Goal: Task Accomplishment & Management: Manage account settings

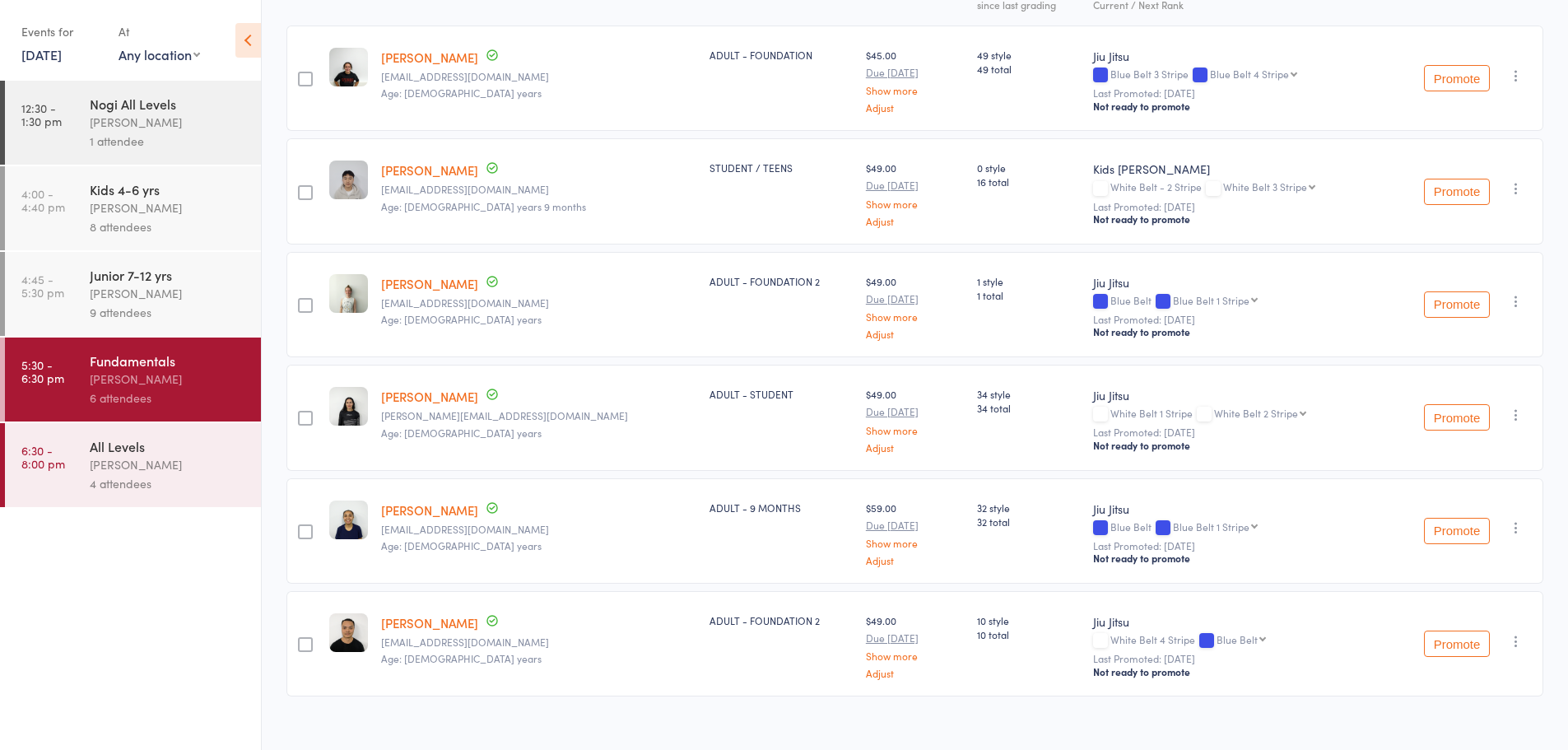
scroll to position [268, 0]
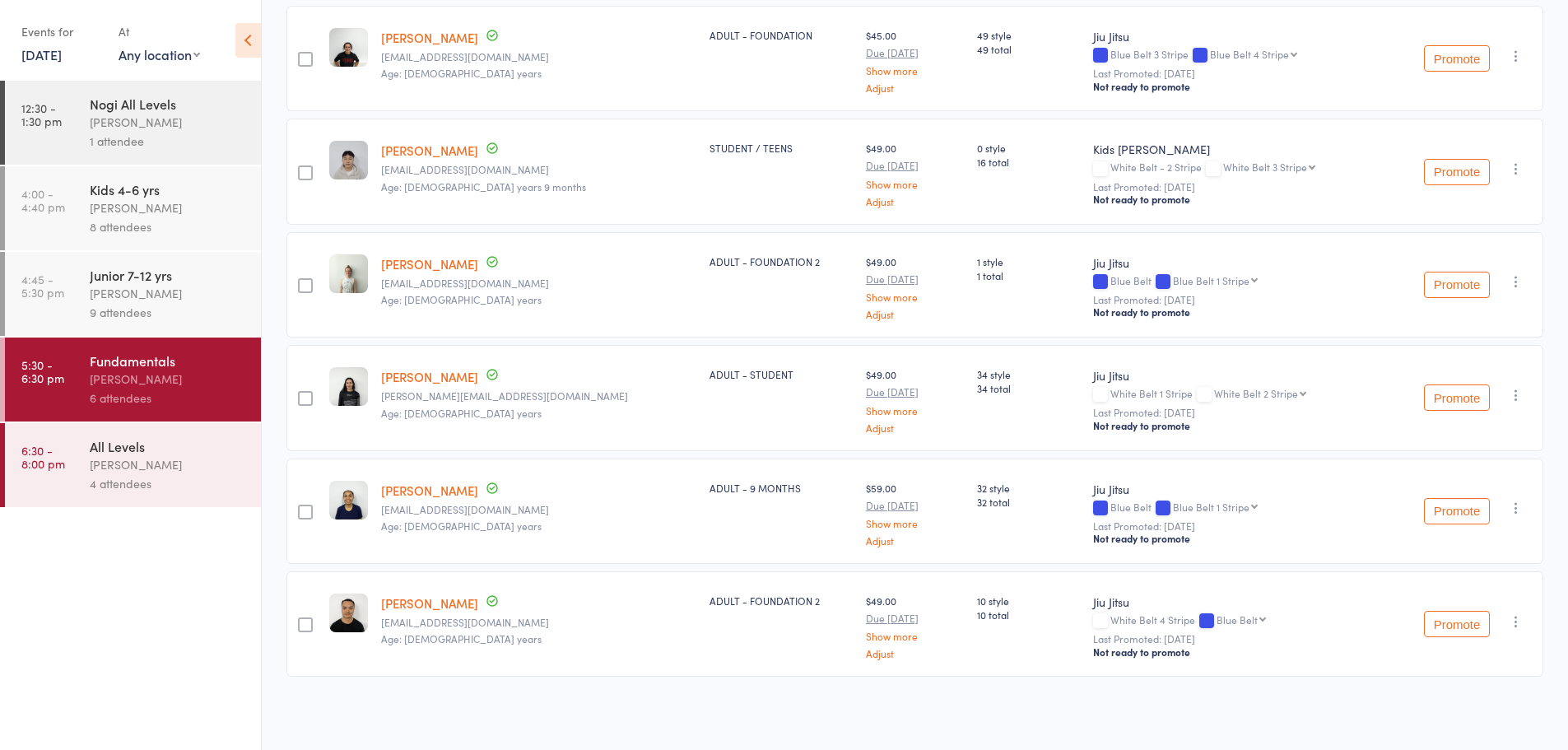
click at [198, 459] on div "Caio Tamura" at bounding box center [168, 464] width 157 height 19
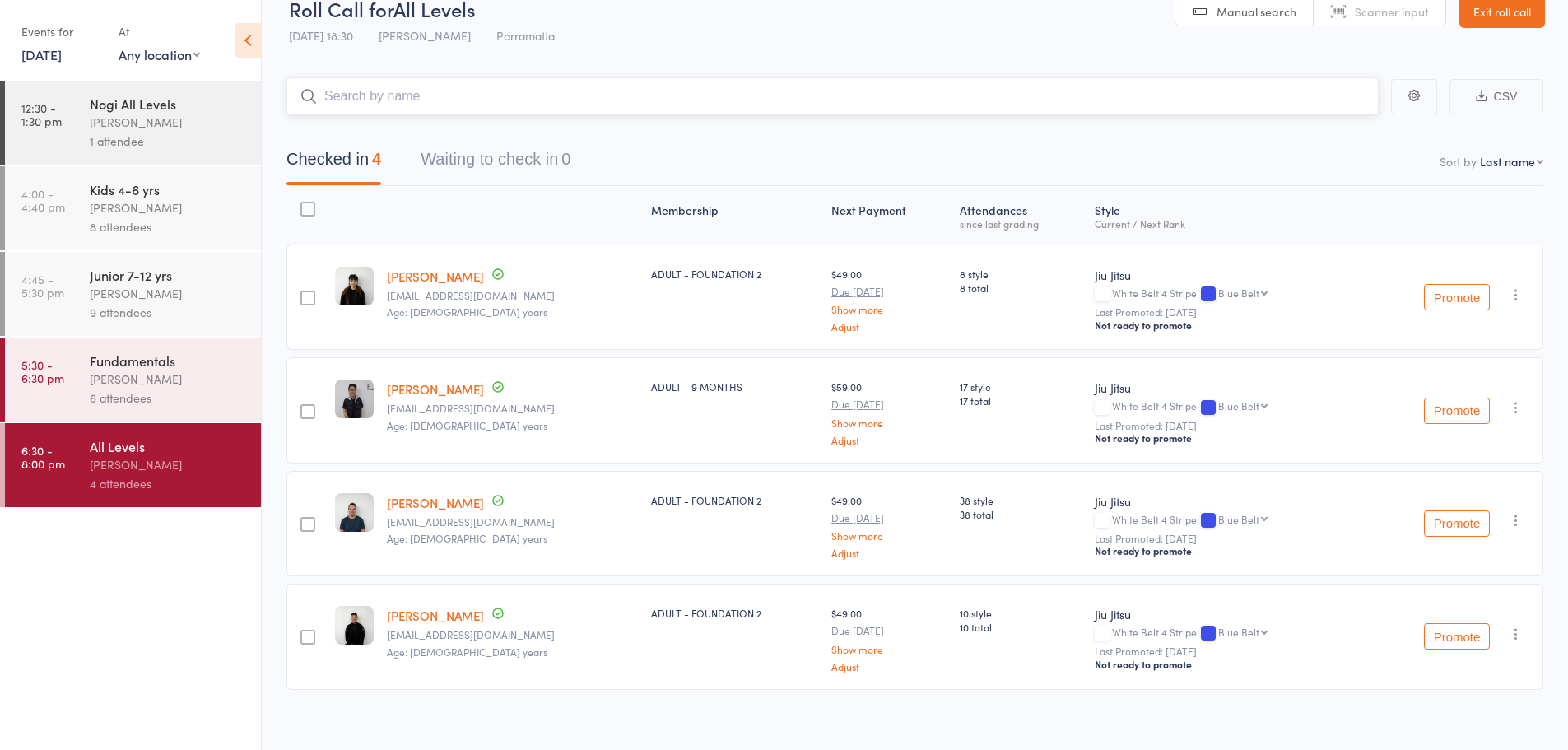
scroll to position [41, 0]
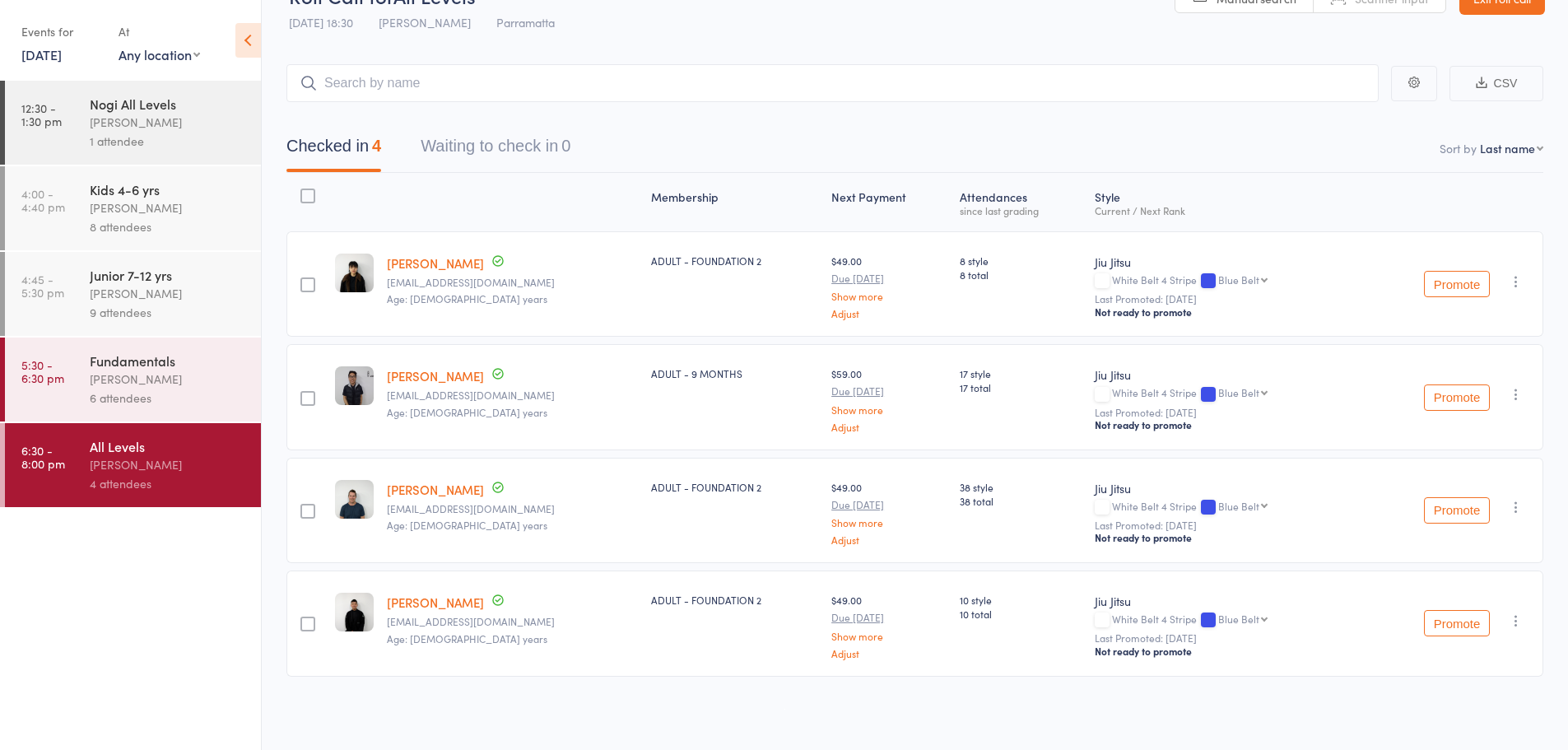
click at [394, 263] on link "[PERSON_NAME]" at bounding box center [436, 263] width 97 height 18
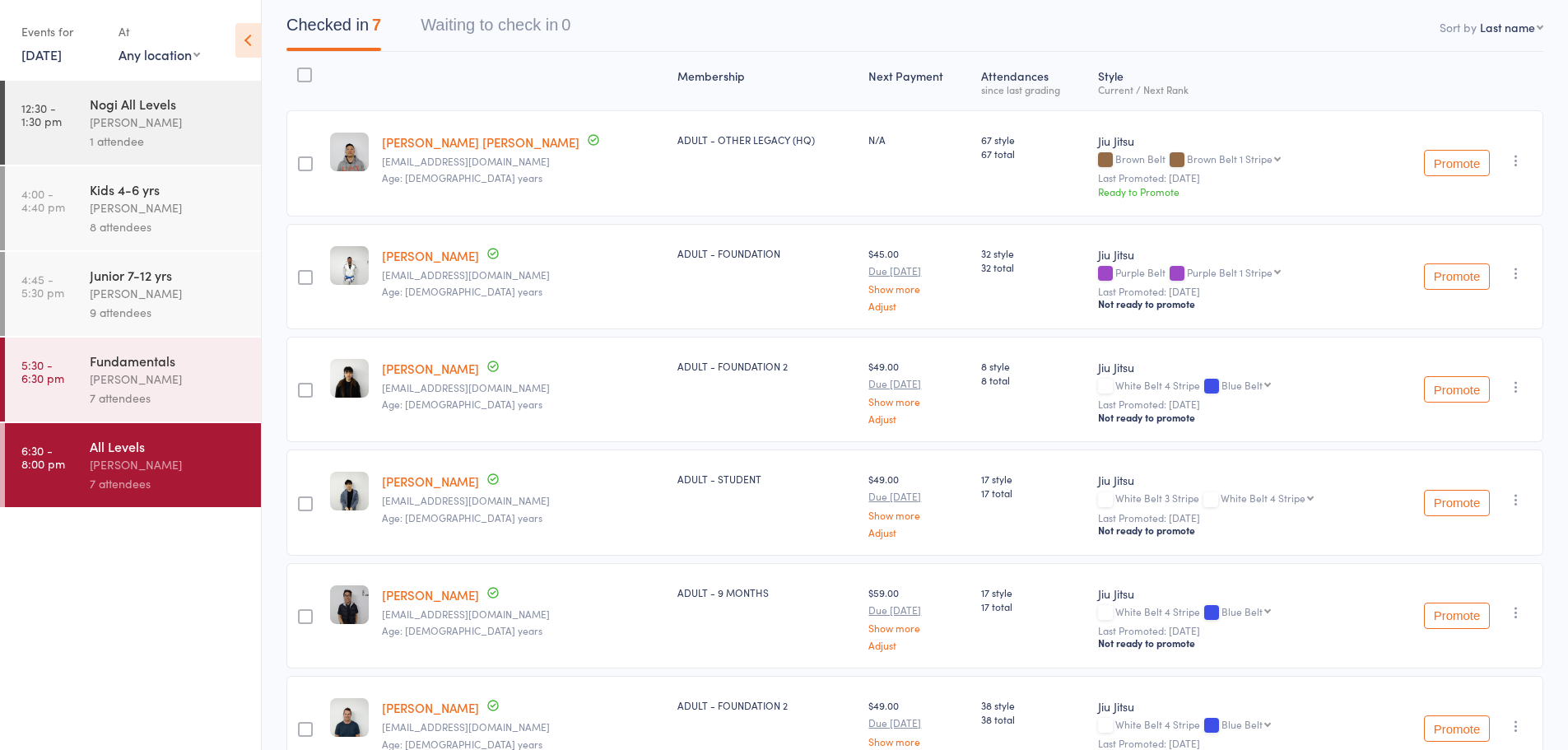
scroll to position [134, 0]
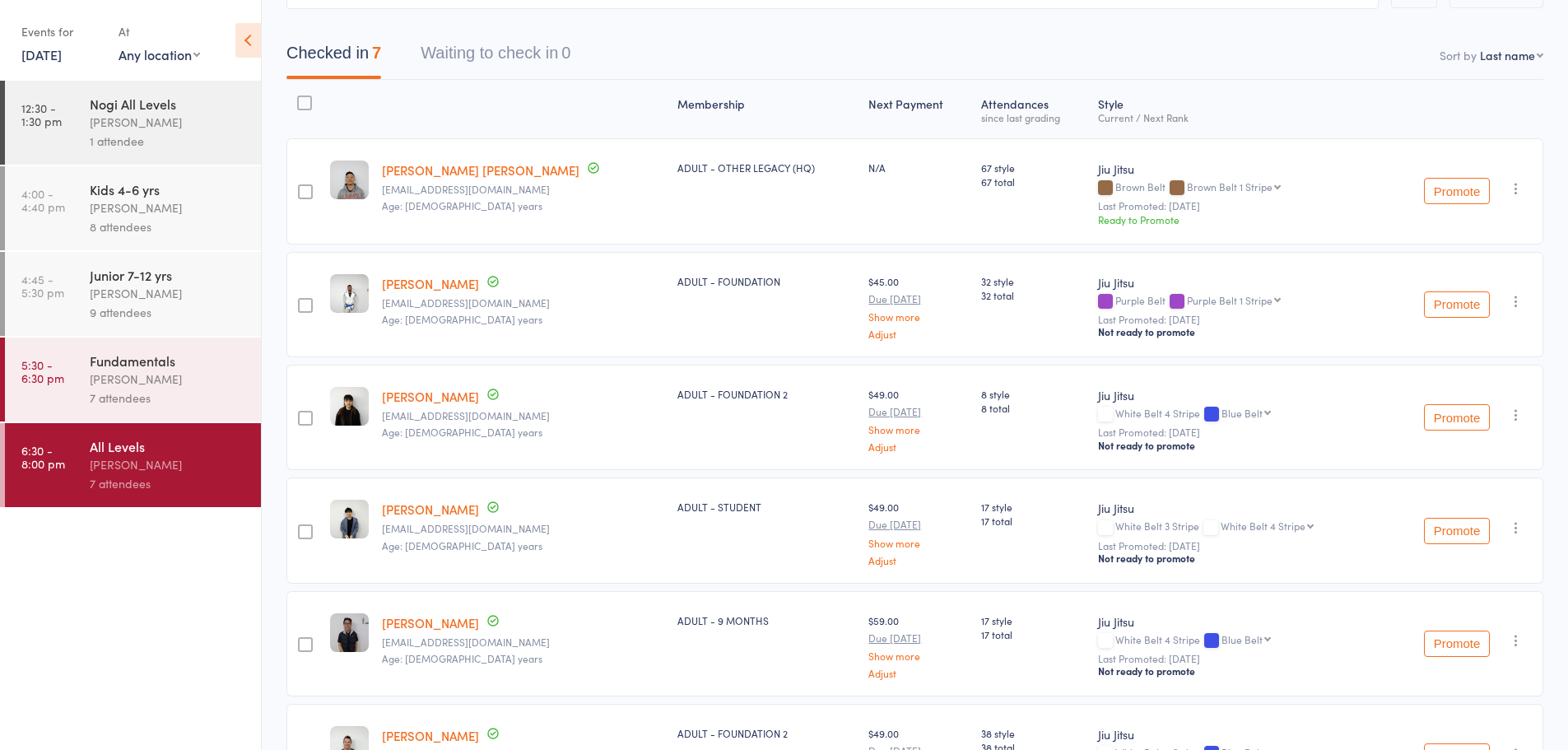
click at [62, 60] on link "[DATE]" at bounding box center [42, 55] width 40 height 18
click at [36, 81] on icon "button" at bounding box center [35, 83] width 12 height 12
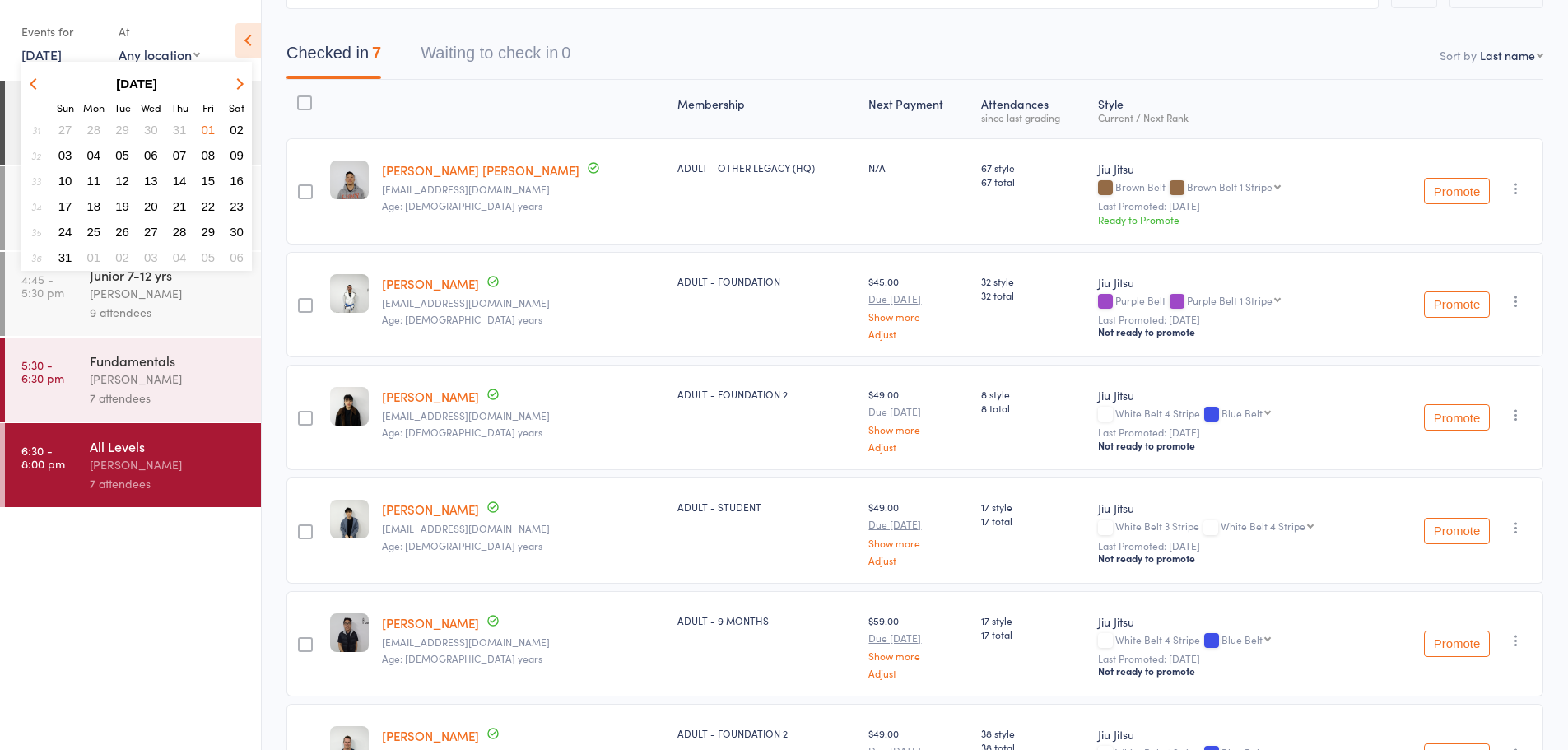
click at [148, 159] on span "06" at bounding box center [151, 155] width 14 height 14
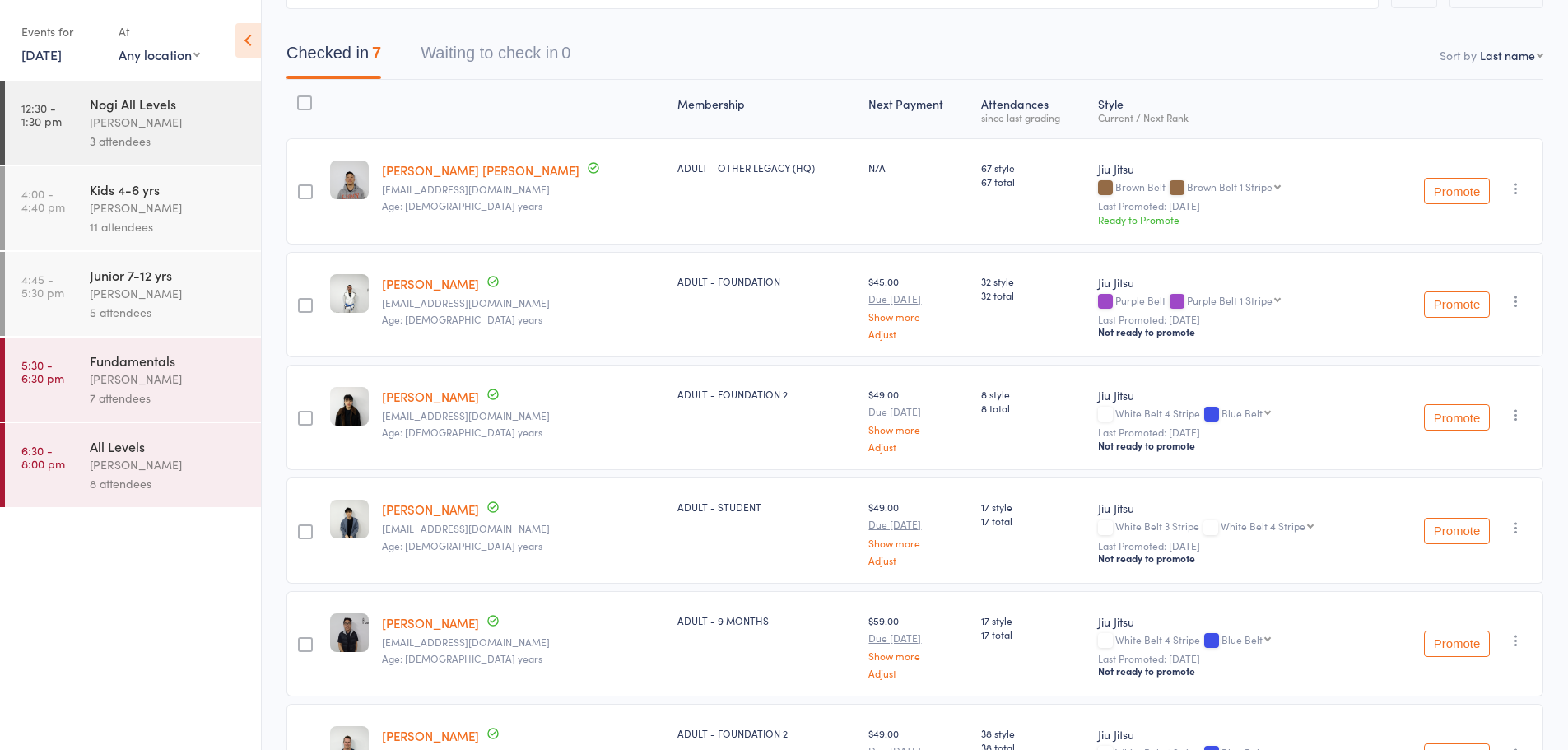
click at [62, 59] on link "6 Aug, 2025" at bounding box center [42, 55] width 40 height 18
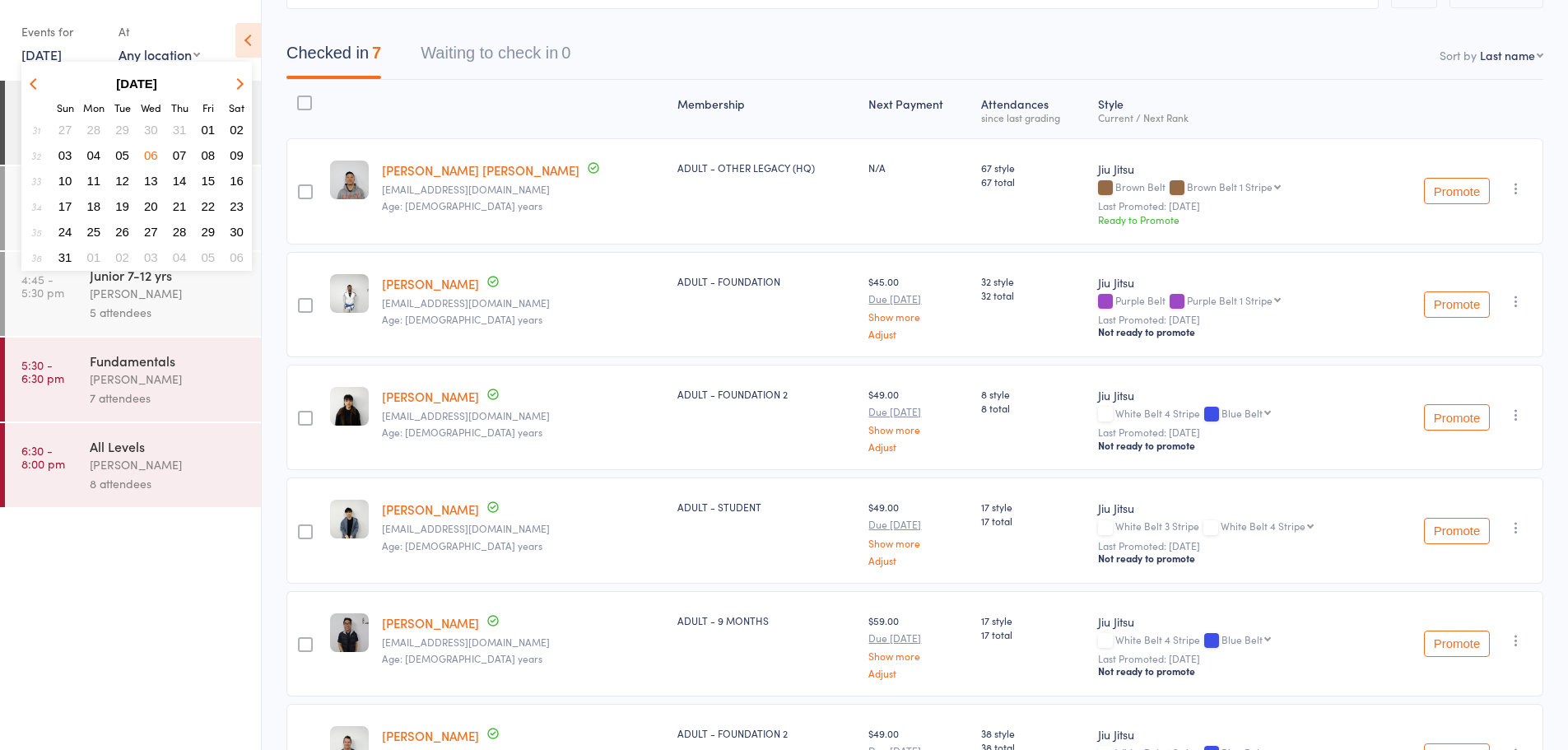
click at [153, 159] on span "06" at bounding box center [151, 155] width 14 height 14
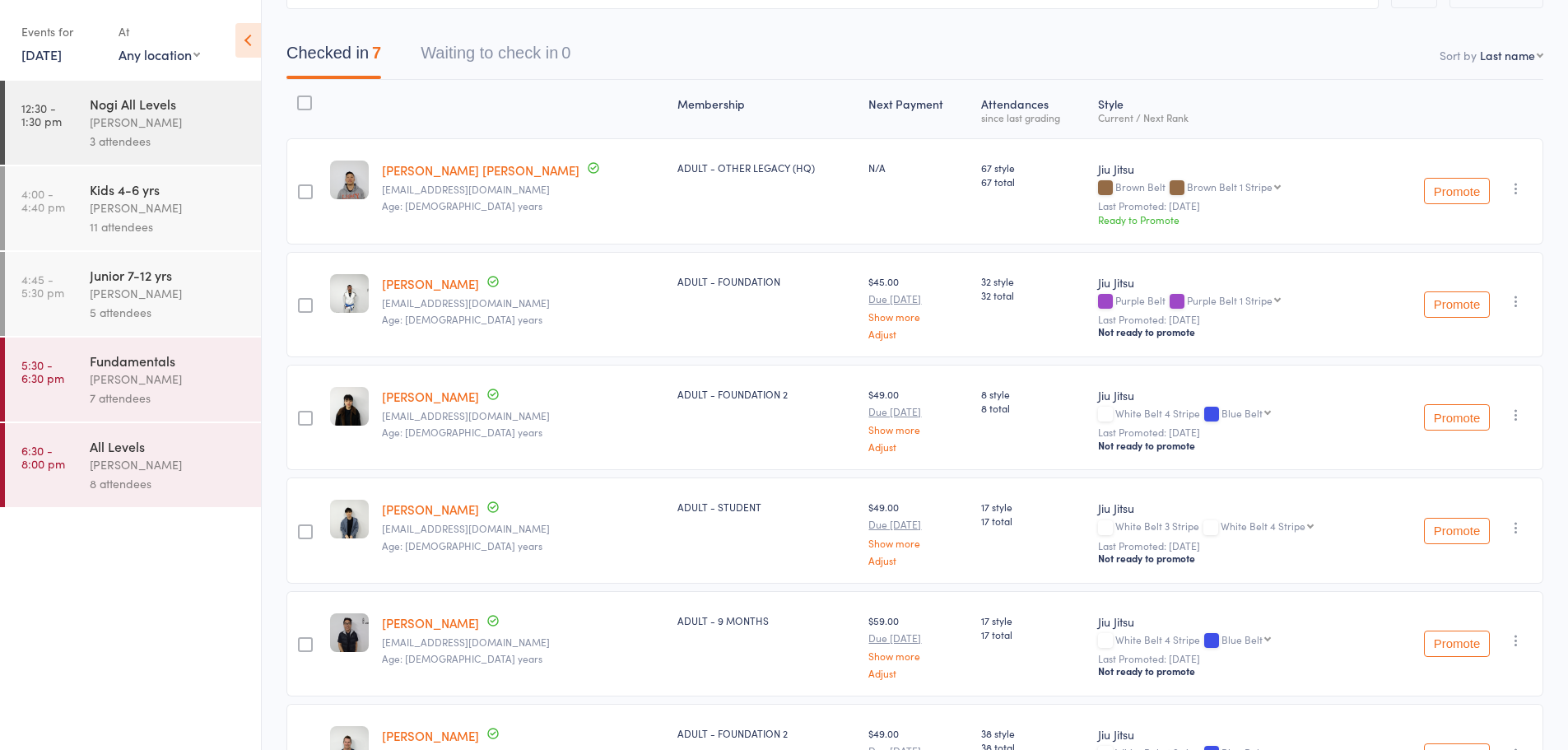
click at [166, 459] on div "Caio Tamura" at bounding box center [168, 464] width 157 height 19
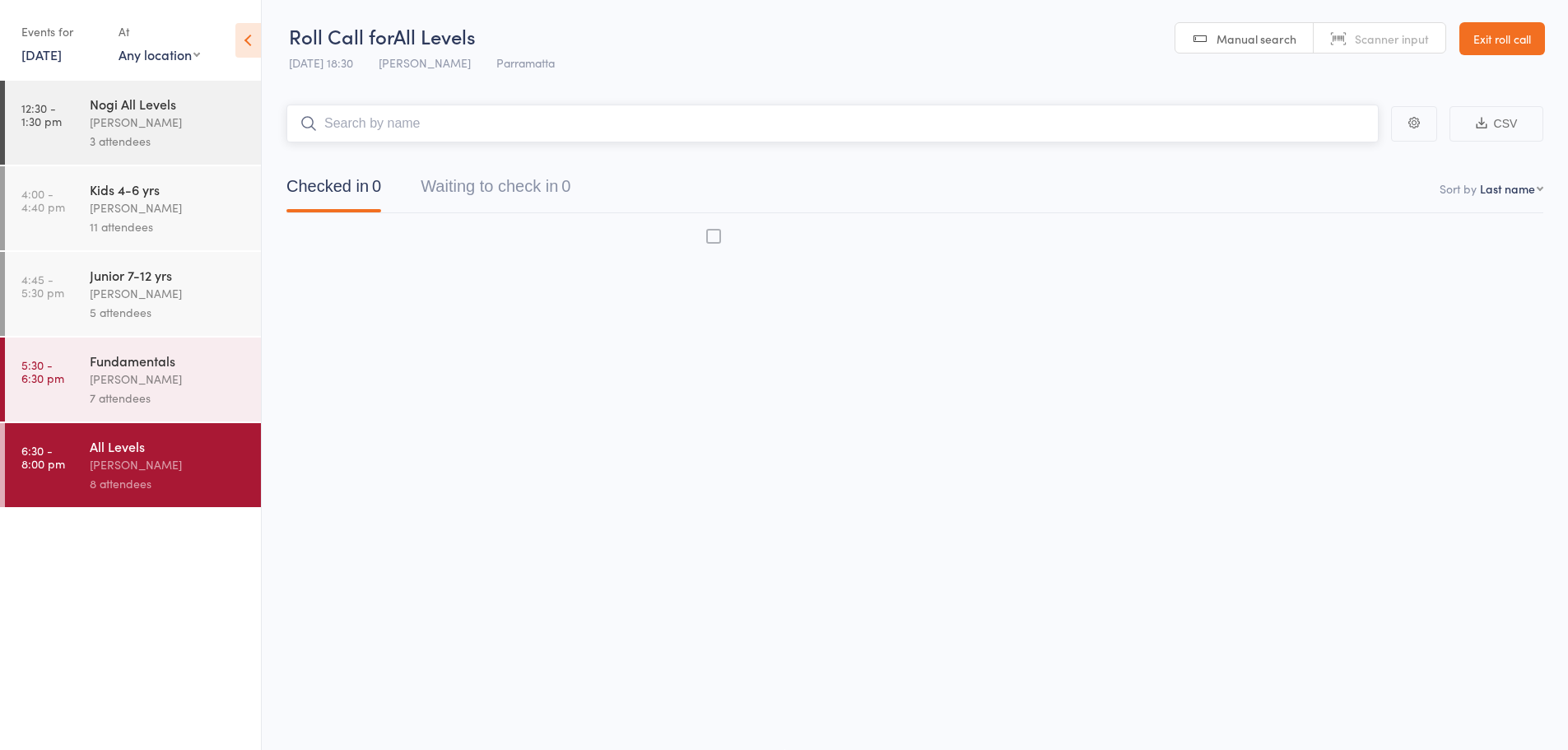
scroll to position [1, 0]
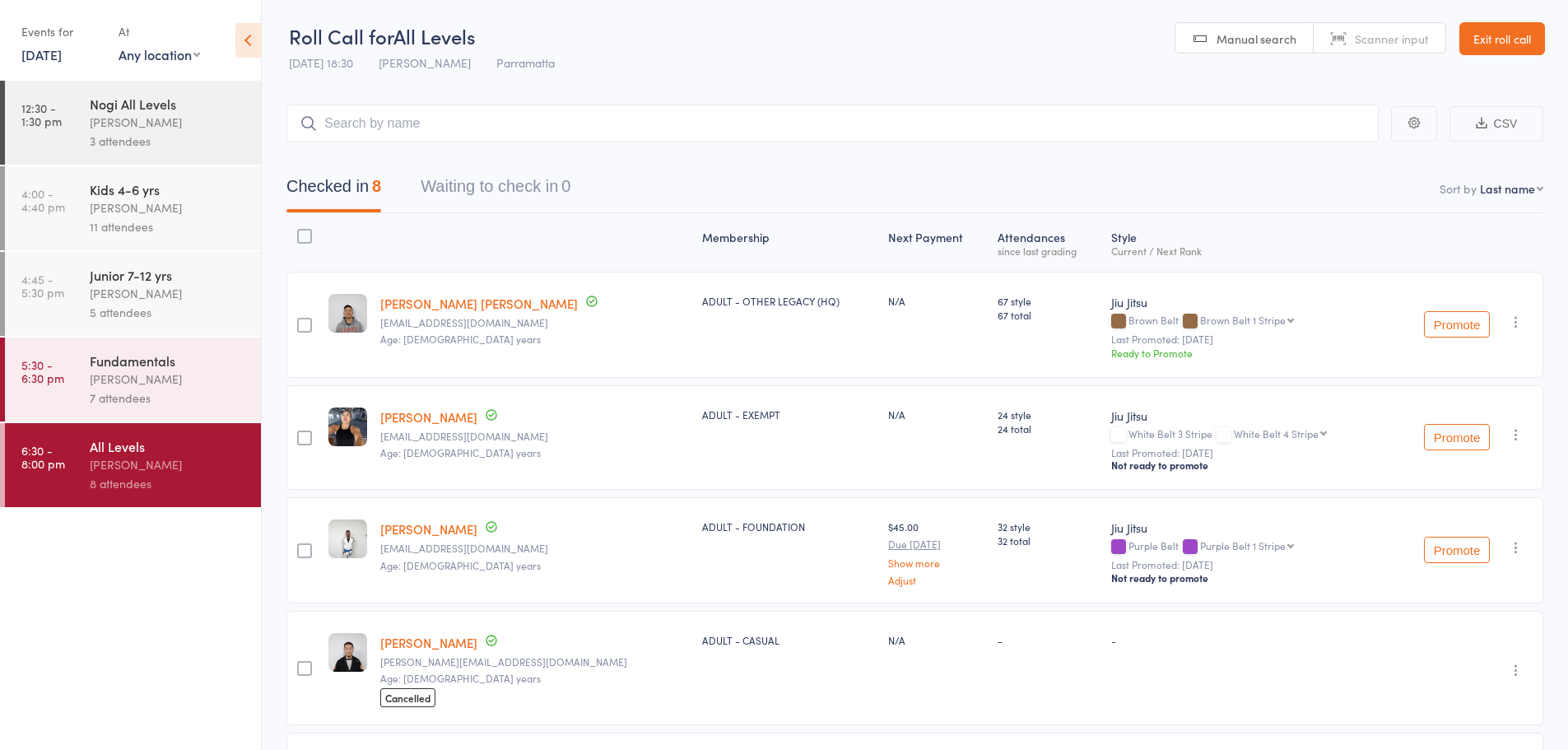
click at [1466, 324] on button "Promote" at bounding box center [1457, 324] width 65 height 26
click at [62, 52] on link "6 Aug, 2025" at bounding box center [42, 55] width 40 height 18
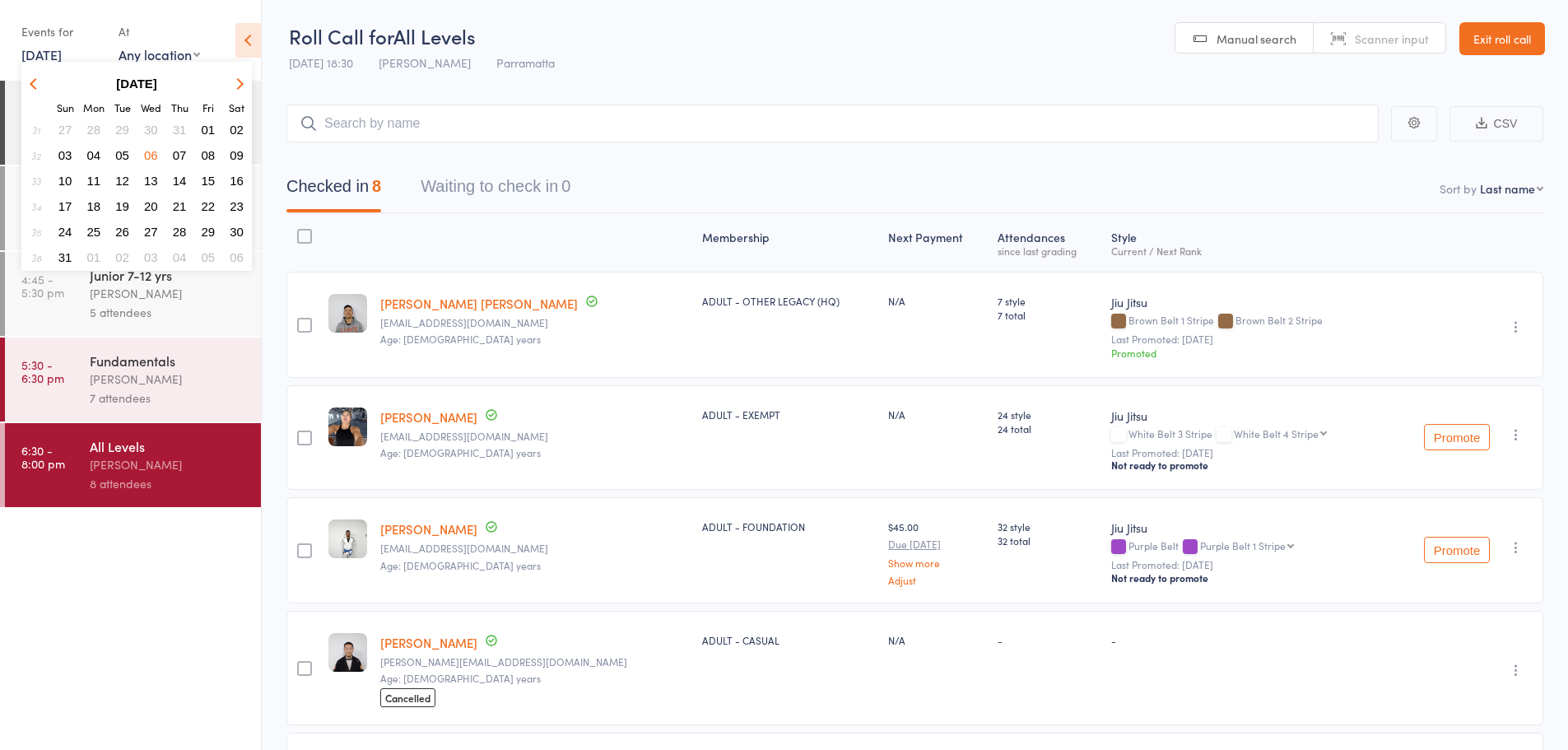
click at [236, 91] on button "button" at bounding box center [237, 83] width 24 height 22
click at [150, 150] on span "10" at bounding box center [151, 155] width 14 height 14
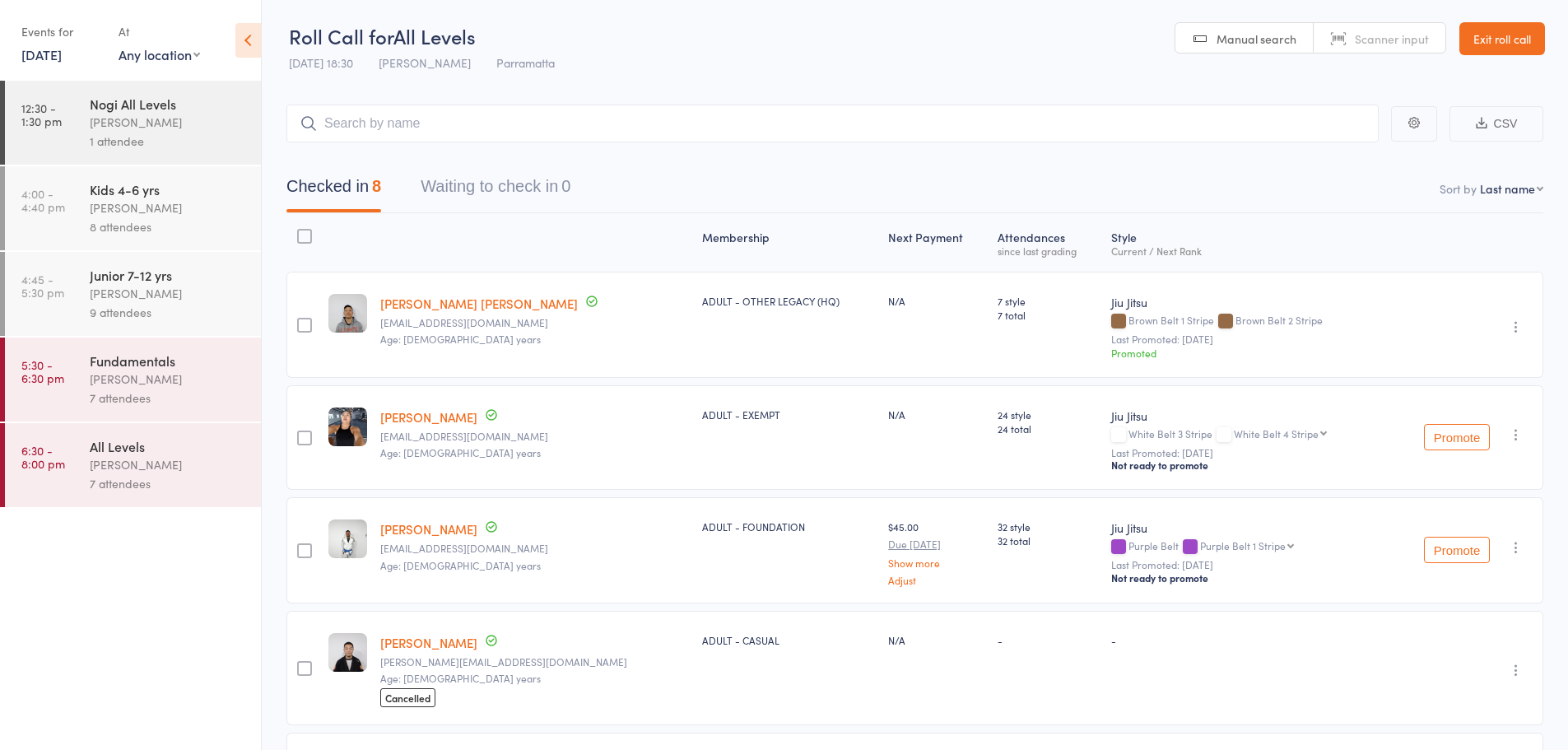
click at [160, 459] on div "Caio Tamura" at bounding box center [168, 464] width 157 height 19
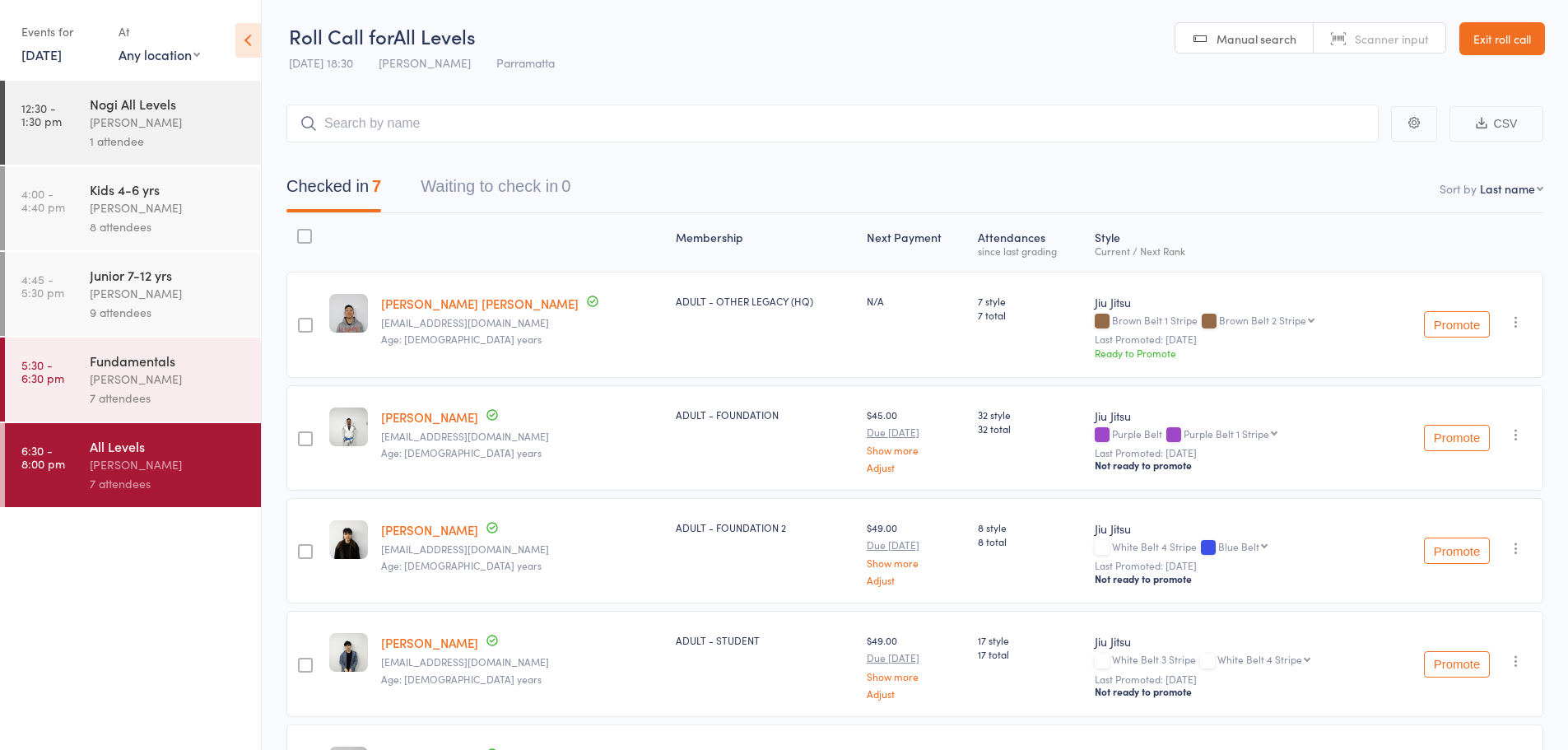
click at [1258, 316] on select "Brown Belt 2 Stripe Brown Belt 3 Stripe Brown Belt 4 Stripe Black Belt Black Be…" at bounding box center [1267, 320] width 96 height 11
click at [1290, 273] on div "Jiu Jitsu Brown Belt 1 Stripe Brown Belt 2 Stripe Brown Belt 2 Stripe Brown Bel…" at bounding box center [1236, 325] width 295 height 107
click at [1220, 322] on select "Brown Belt 2 Stripe Brown Belt 3 Stripe Brown Belt 4 Stripe Black Belt Black Be…" at bounding box center [1267, 320] width 96 height 11
click at [1205, 247] on div "Current / Next Rank" at bounding box center [1236, 251] width 282 height 11
click at [1215, 223] on div "Style Current / Next Rank" at bounding box center [1236, 243] width 295 height 44
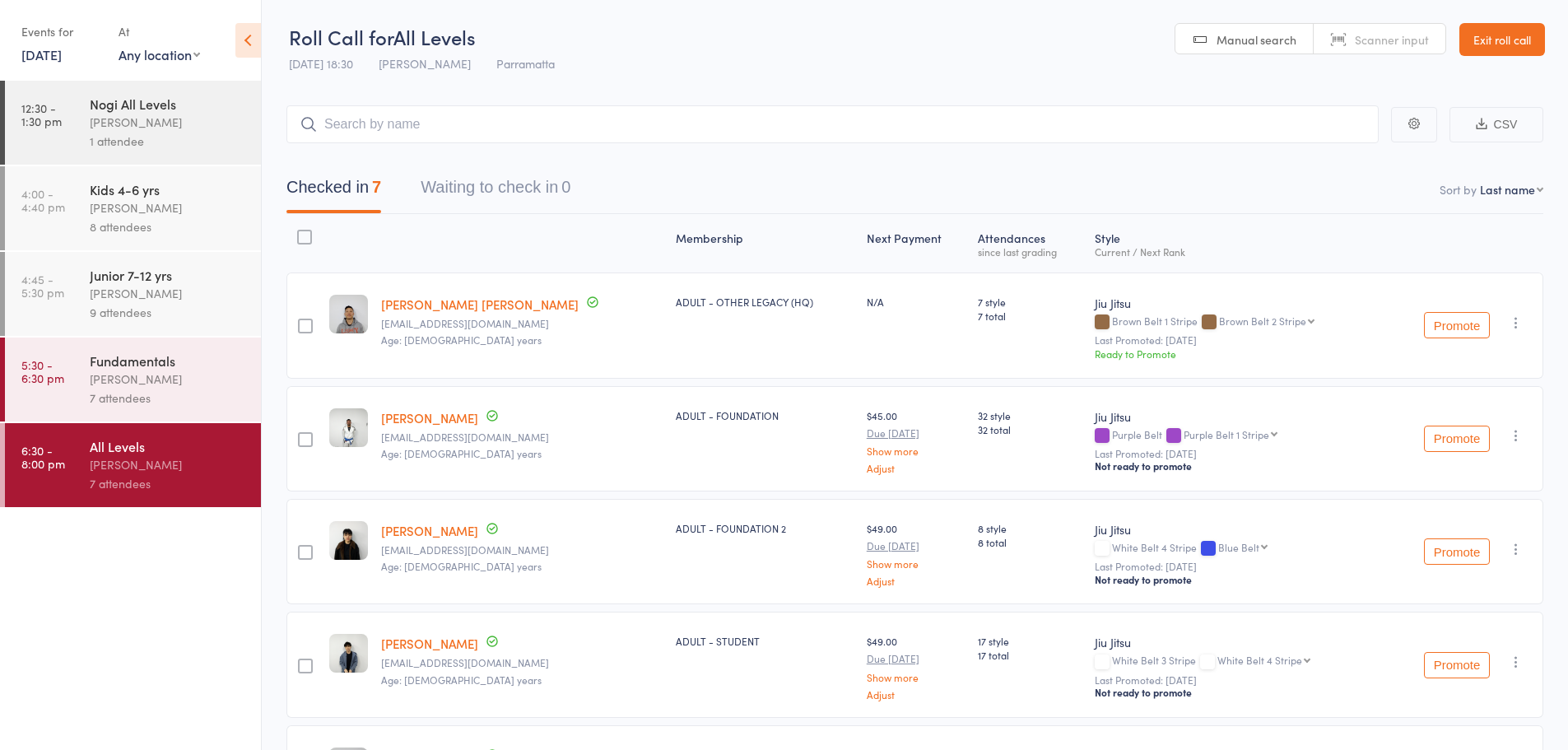
click at [1232, 324] on select "Brown Belt 2 Stripe Brown Belt 3 Stripe Brown Belt 4 Stripe Black Belt Black Be…" at bounding box center [1267, 320] width 96 height 11
click at [1255, 229] on div "Style Current / Next Rank" at bounding box center [1236, 243] width 295 height 44
click at [879, 60] on header "Roll Call for All Levels 10 Sep 18:30 Caio Tamura Parramatta Manual search Scan…" at bounding box center [915, 40] width 1307 height 81
click at [696, 30] on header "Roll Call for All Levels 10 Sep 18:30 Caio Tamura Parramatta Manual search Scan…" at bounding box center [915, 40] width 1307 height 81
click at [1476, 48] on link "Exit roll call" at bounding box center [1503, 39] width 86 height 33
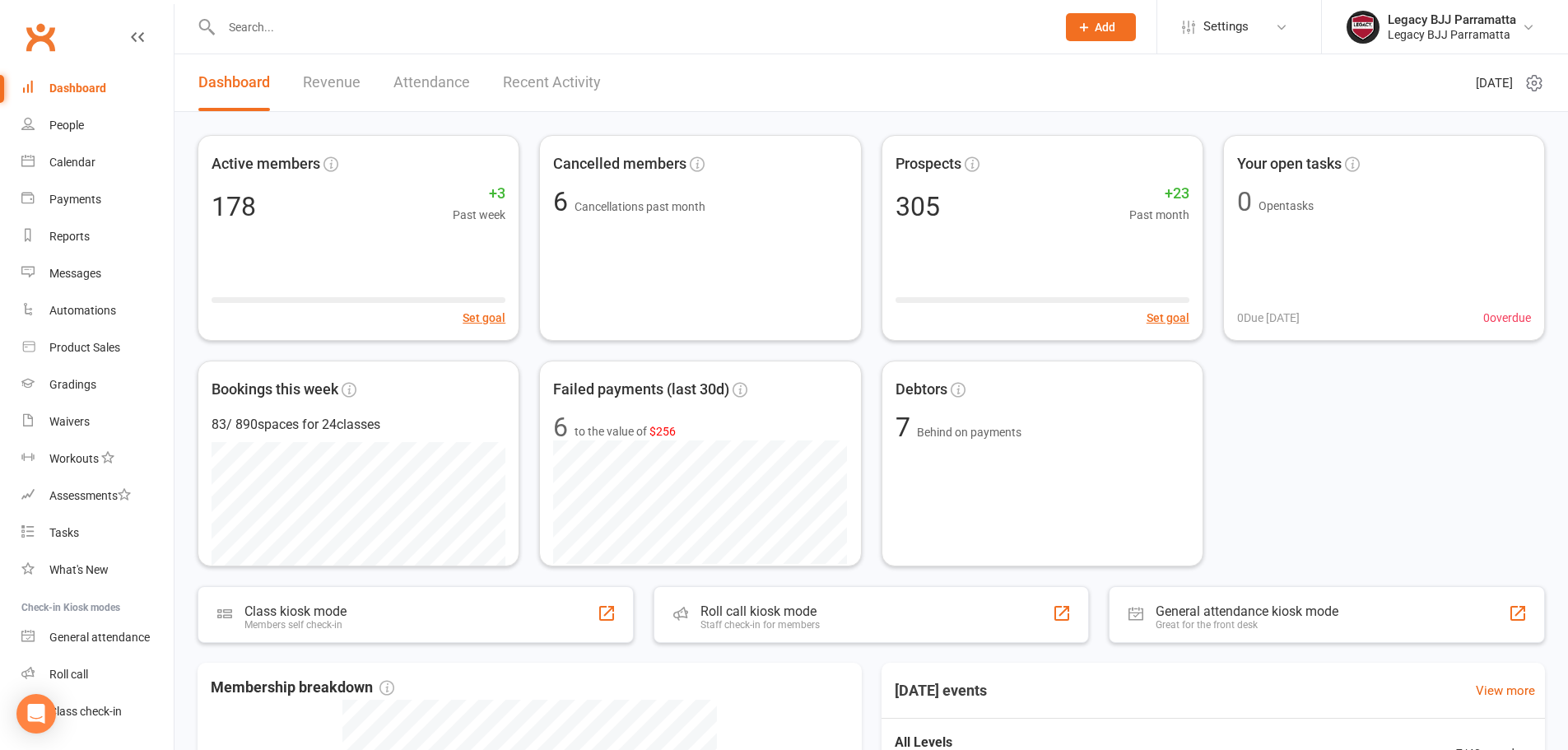
click at [1341, 451] on div "Active members 178 +3 Past week Set goal Cancelled members 6 Cancellations past…" at bounding box center [871, 351] width 1348 height 431
